Goal: Information Seeking & Learning: Learn about a topic

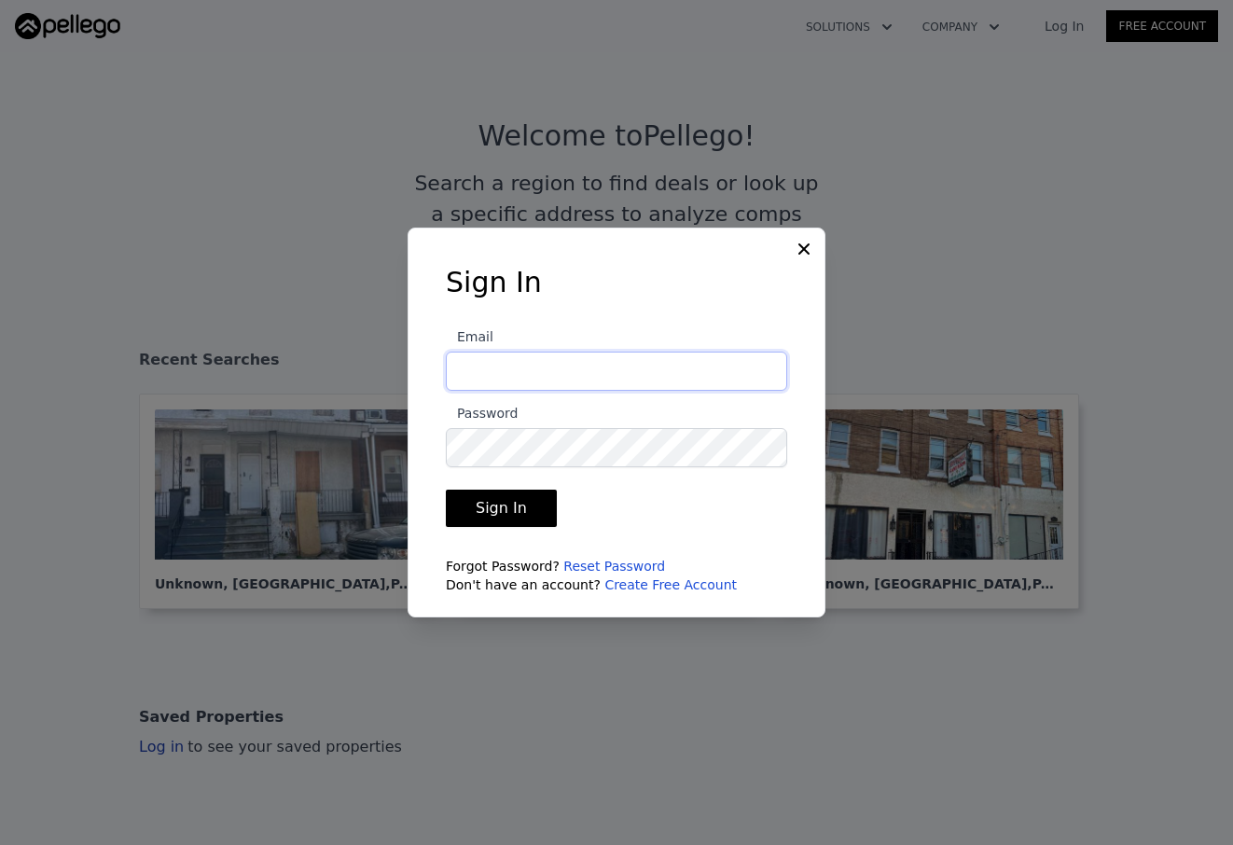
type input "[EMAIL_ADDRESS][DOMAIN_NAME]"
click at [498, 508] on button "Sign In" at bounding box center [501, 507] width 111 height 37
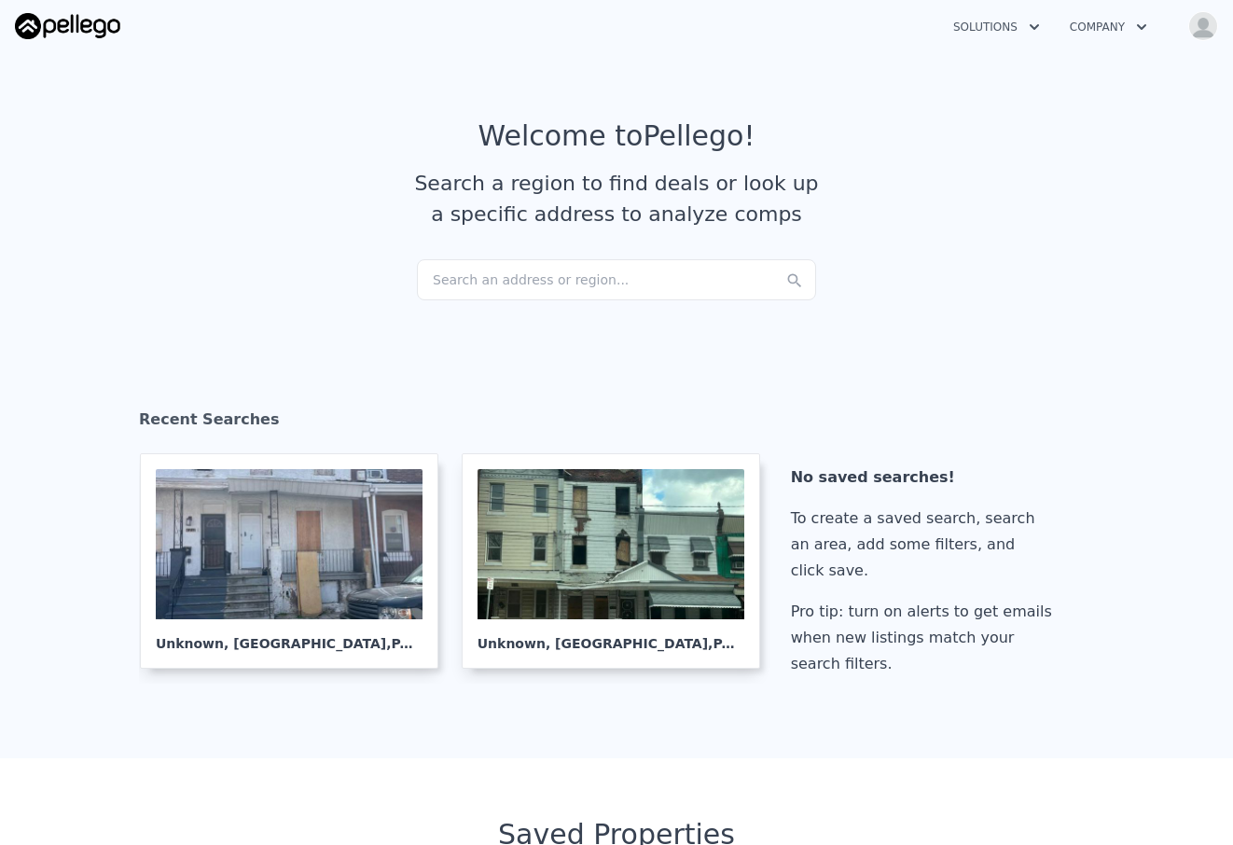
click at [685, 277] on div "Search an address or region..." at bounding box center [616, 279] width 399 height 41
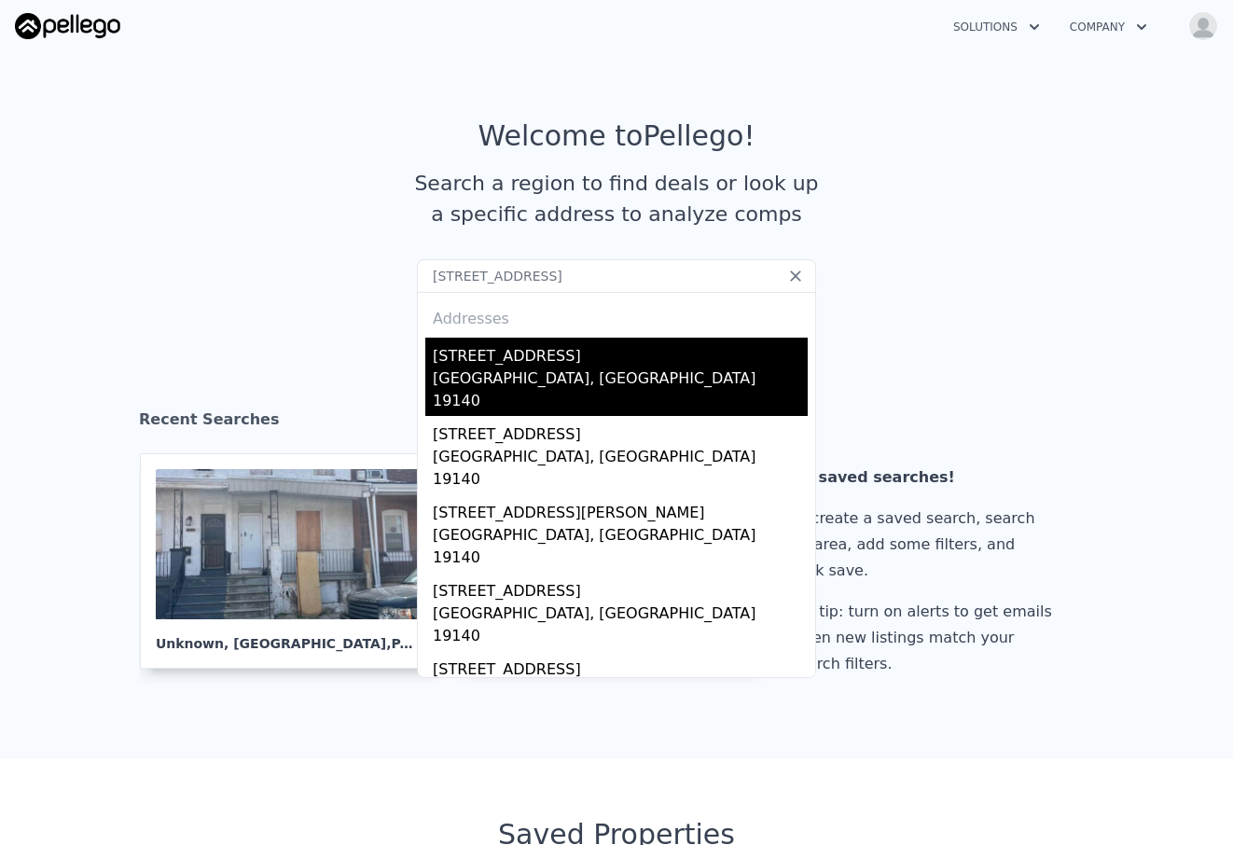
type input "[STREET_ADDRESS]"
click at [578, 355] on div "[STREET_ADDRESS]" at bounding box center [620, 353] width 375 height 30
